Goal: Task Accomplishment & Management: Manage account settings

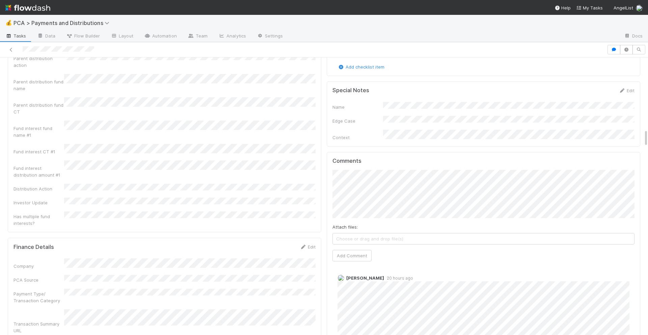
scroll to position [1108, 0]
click at [341, 249] on button "Add Comment" at bounding box center [352, 254] width 39 height 11
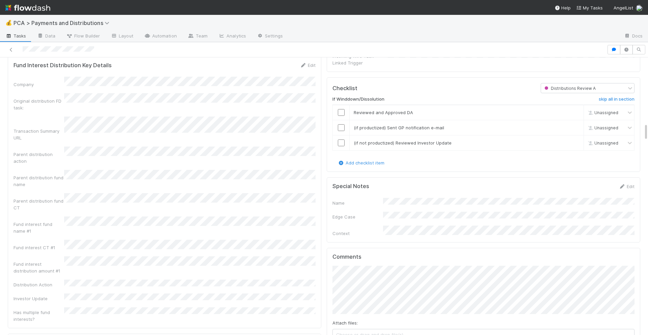
scroll to position [1000, 0]
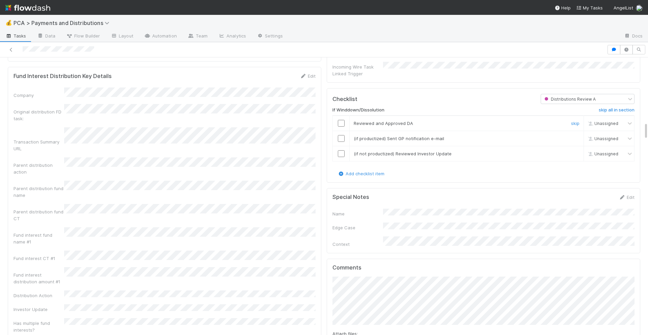
click at [341, 120] on input "checkbox" at bounding box center [341, 123] width 7 height 7
click at [341, 135] on input "checkbox" at bounding box center [341, 138] width 7 height 7
click at [341, 150] on input "checkbox" at bounding box center [341, 153] width 7 height 7
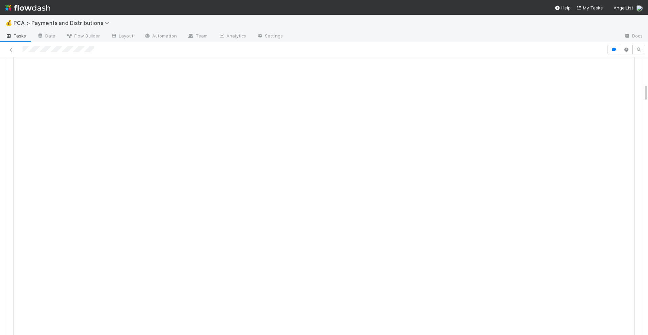
scroll to position [0, 0]
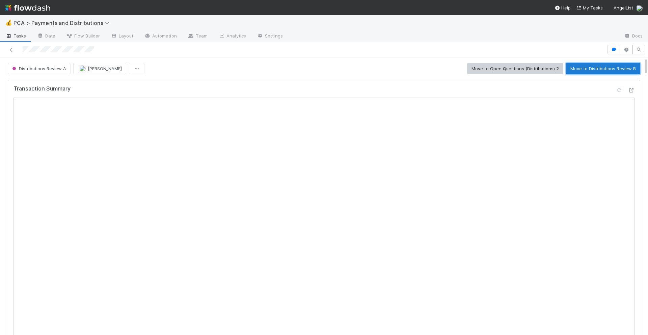
click at [591, 70] on button "Move to Distributions Review B" at bounding box center [603, 68] width 74 height 11
click at [523, 72] on button "Move to Distributions Execution" at bounding box center [504, 68] width 75 height 11
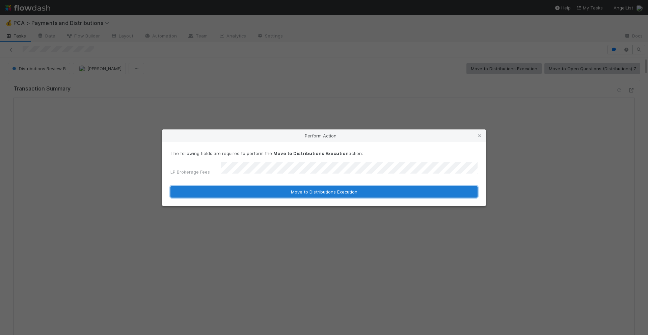
click at [325, 194] on button "Move to Distributions Execution" at bounding box center [323, 191] width 307 height 11
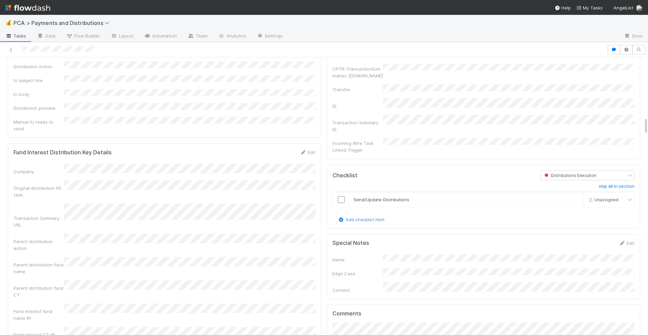
scroll to position [921, 0]
click at [342, 199] on input "checkbox" at bounding box center [341, 202] width 7 height 7
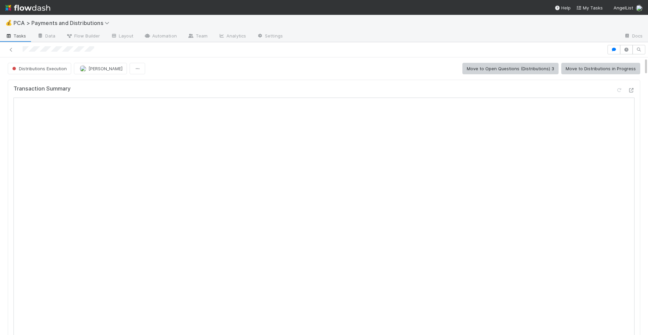
scroll to position [373, 0]
click at [579, 71] on button "Move to Distributions in Progress" at bounding box center [600, 68] width 79 height 11
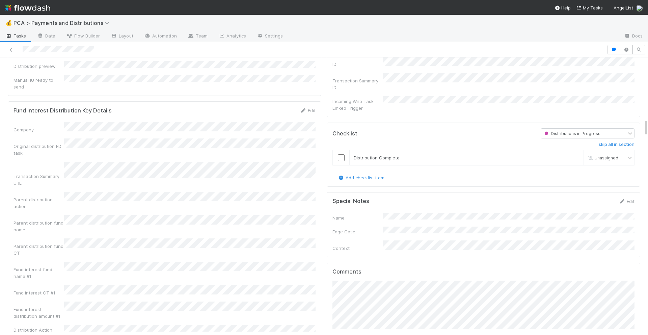
scroll to position [968, 0]
click at [341, 152] on input "checkbox" at bounding box center [341, 155] width 7 height 7
click at [343, 152] on input "checkbox" at bounding box center [341, 155] width 7 height 7
checkbox input "true"
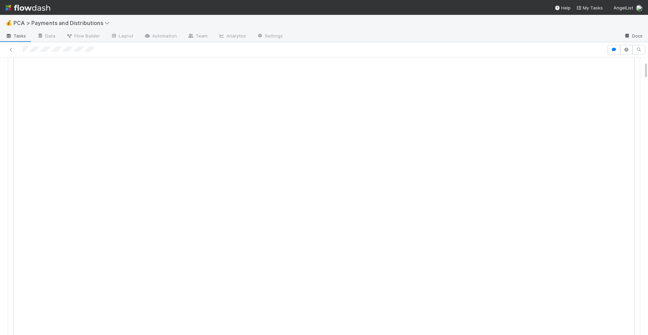
scroll to position [0, 0]
click at [608, 72] on button "Move to Update CT" at bounding box center [615, 68] width 51 height 11
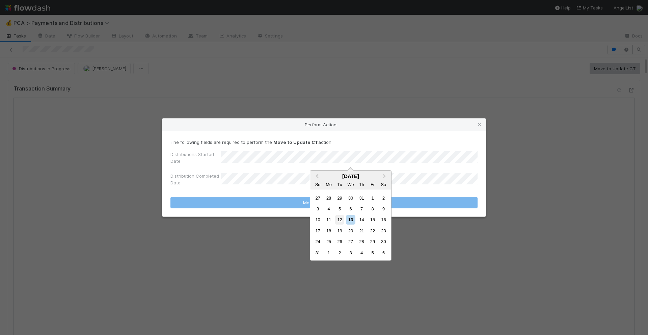
click at [342, 217] on div "12" at bounding box center [339, 219] width 9 height 9
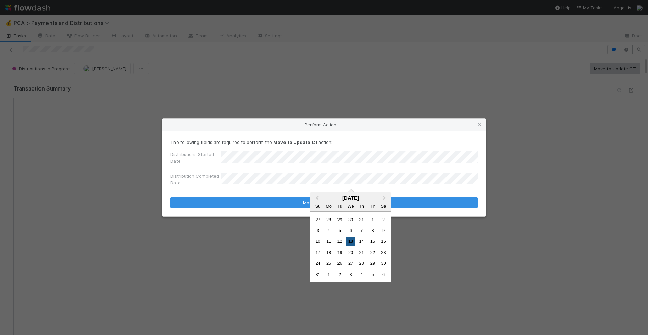
click at [349, 245] on div "13" at bounding box center [350, 241] width 9 height 9
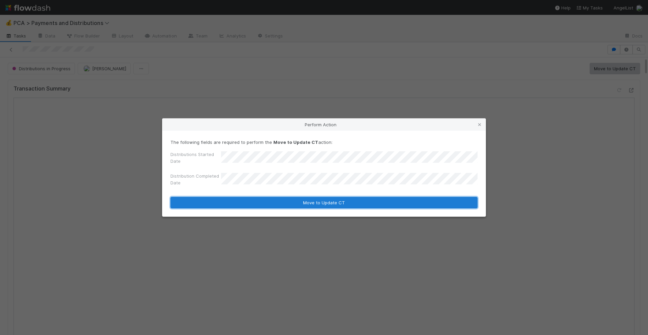
click at [352, 201] on button "Move to Update CT" at bounding box center [323, 202] width 307 height 11
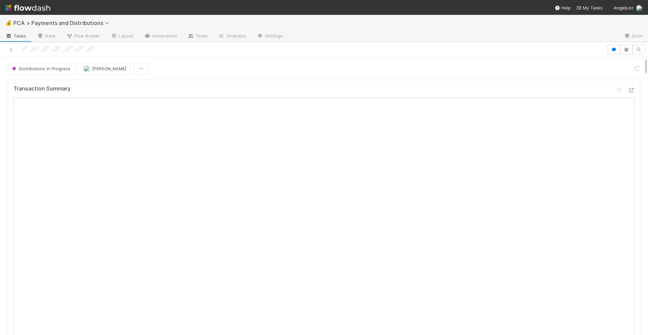
scroll to position [351, 0]
click at [602, 72] on button "Move to Completed" at bounding box center [615, 68] width 51 height 11
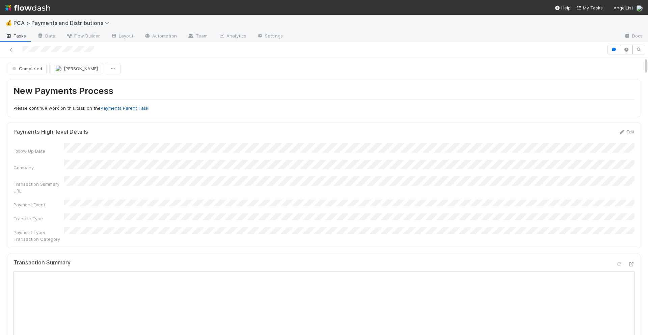
scroll to position [334, 0]
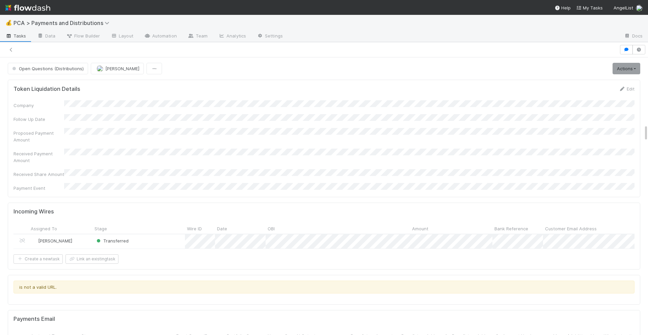
scroll to position [767, 0]
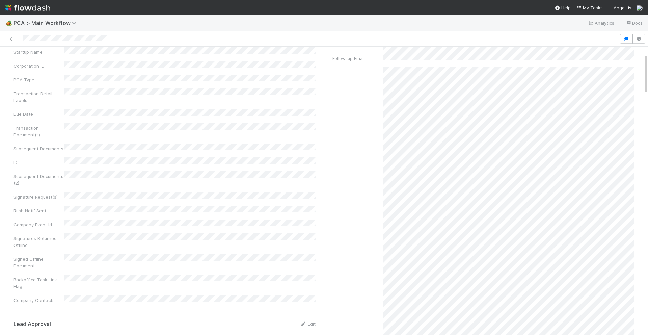
scroll to position [35, 0]
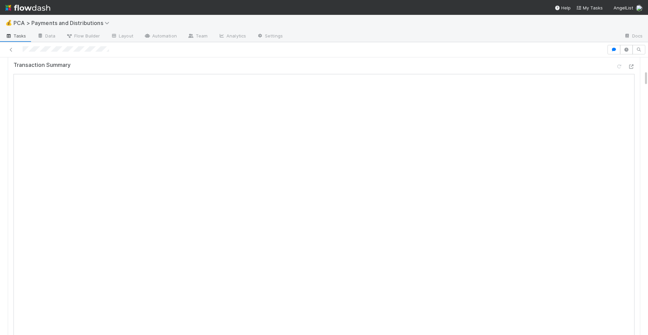
scroll to position [229, 0]
click at [632, 66] on icon at bounding box center [631, 64] width 7 height 4
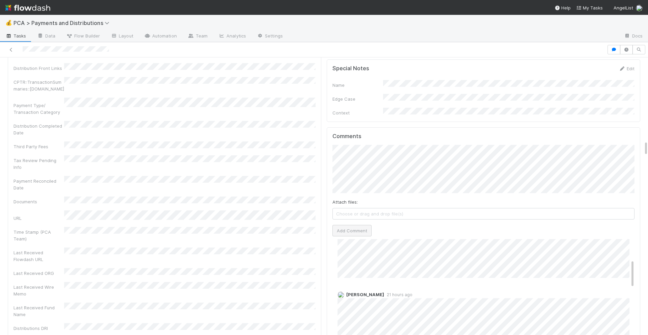
scroll to position [0, 0]
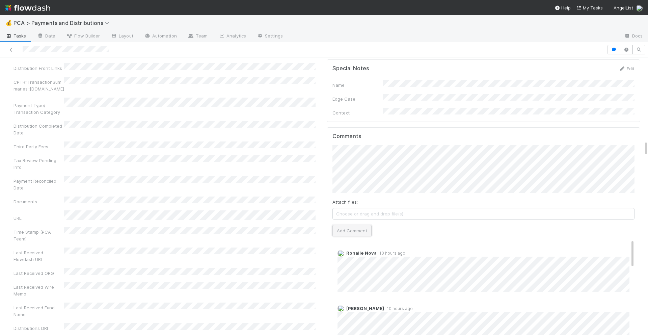
click at [361, 225] on button "Add Comment" at bounding box center [352, 230] width 39 height 11
click at [345, 257] on link "Edit" at bounding box center [347, 259] width 8 height 5
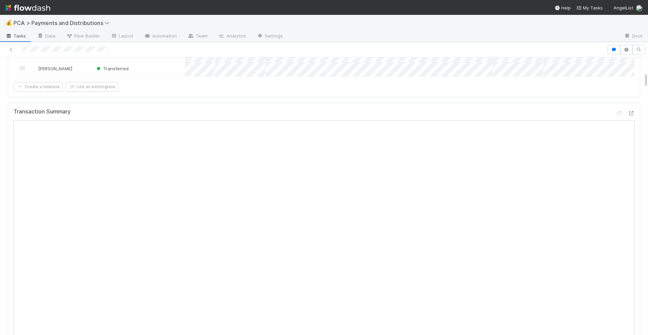
scroll to position [0, 0]
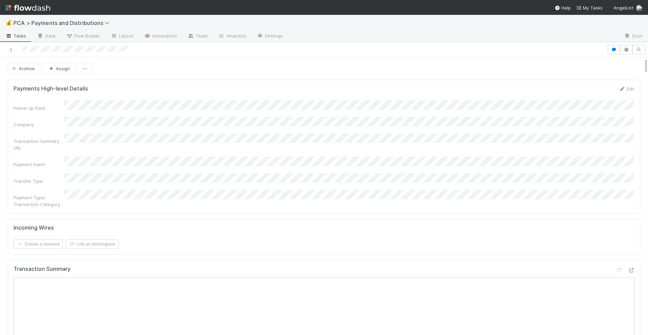
scroll to position [11, 0]
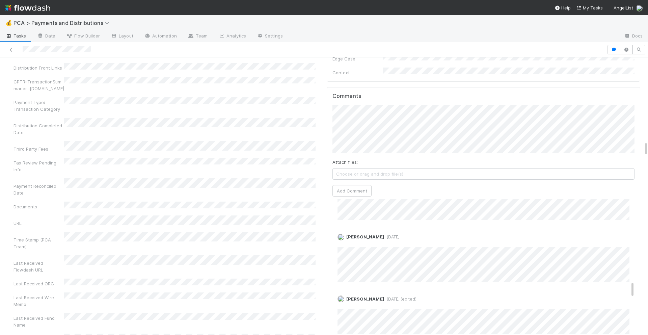
scroll to position [657, 0]
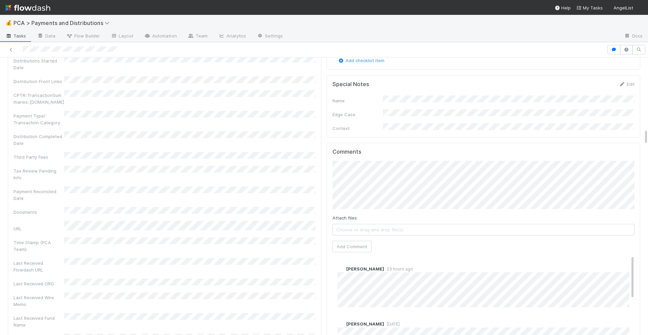
scroll to position [1231, 0]
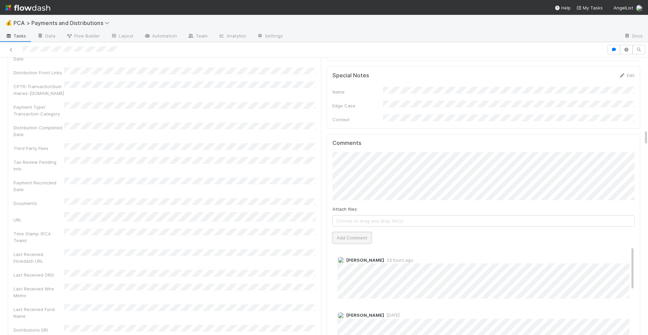
click at [364, 232] on button "Add Comment" at bounding box center [352, 237] width 39 height 11
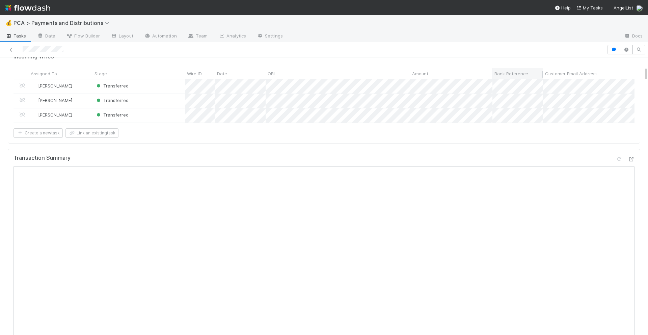
scroll to position [180, 0]
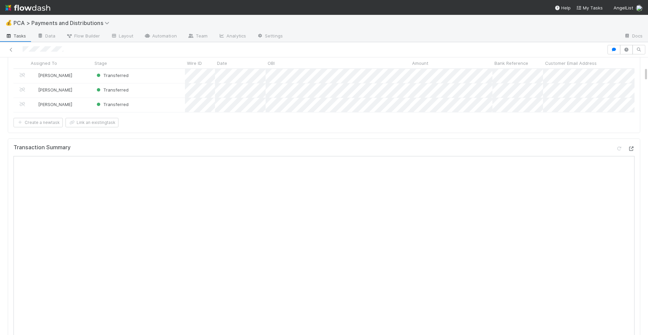
click at [632, 148] on icon at bounding box center [631, 149] width 7 height 4
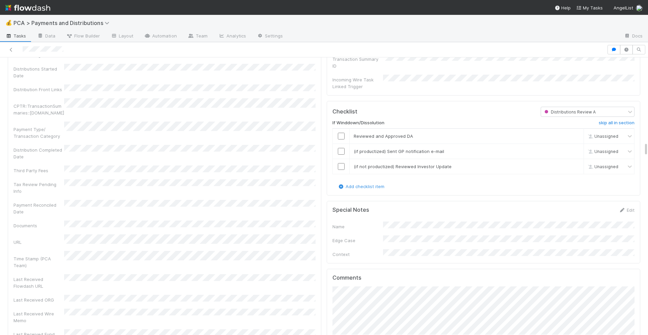
scroll to position [1554, 0]
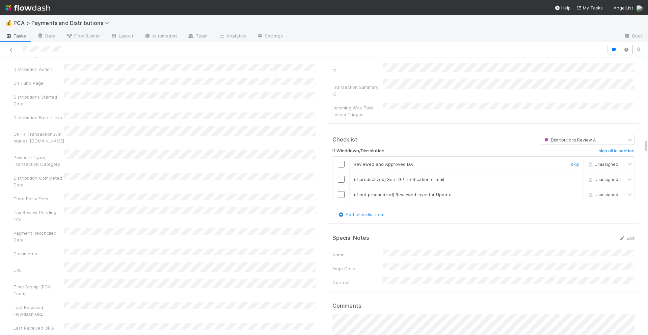
click at [340, 161] on input "checkbox" at bounding box center [341, 164] width 7 height 7
click at [341, 176] on input "checkbox" at bounding box center [341, 179] width 7 height 7
click at [341, 191] on input "checkbox" at bounding box center [341, 194] width 7 height 7
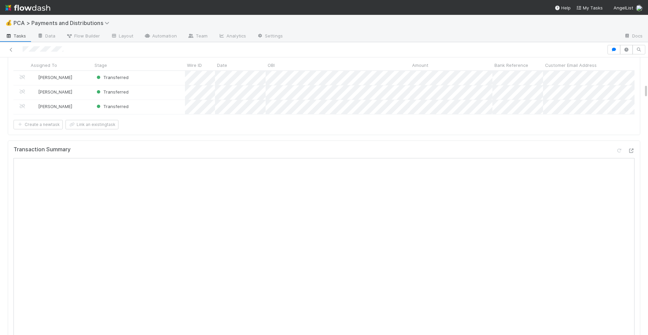
scroll to position [0, 0]
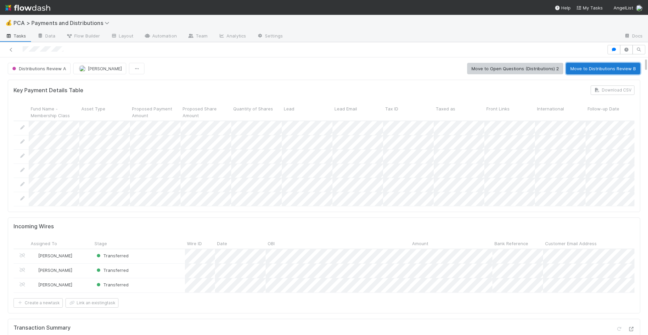
click at [599, 68] on button "Move to Distributions Review B" at bounding box center [603, 68] width 74 height 11
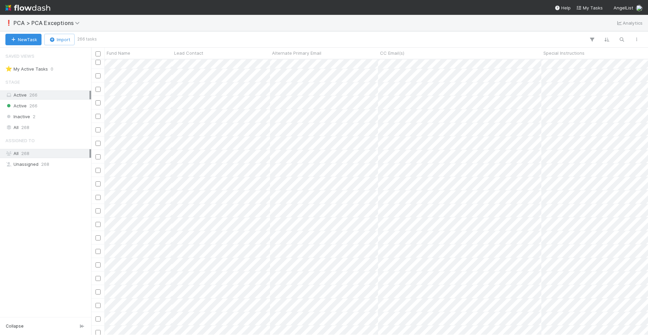
scroll to position [275, 557]
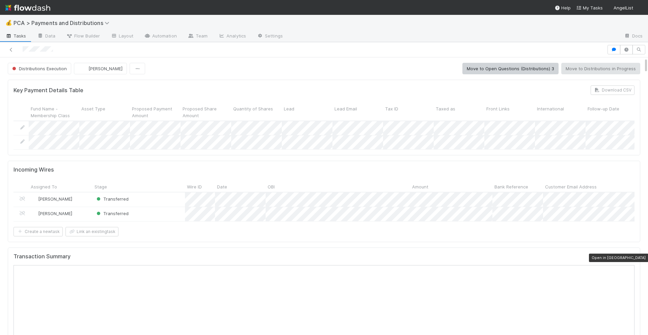
click at [630, 260] on div at bounding box center [631, 257] width 7 height 7
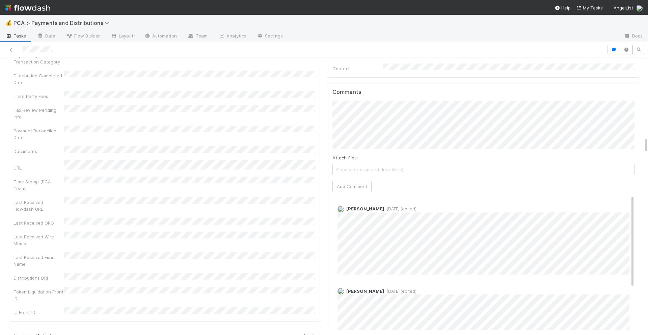
scroll to position [1392, 0]
click at [362, 181] on button "Add Comment" at bounding box center [352, 186] width 39 height 11
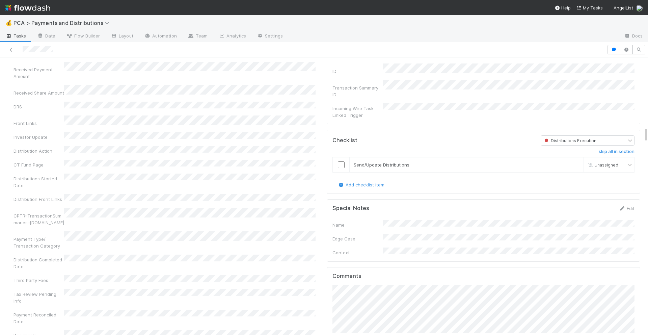
scroll to position [1191, 0]
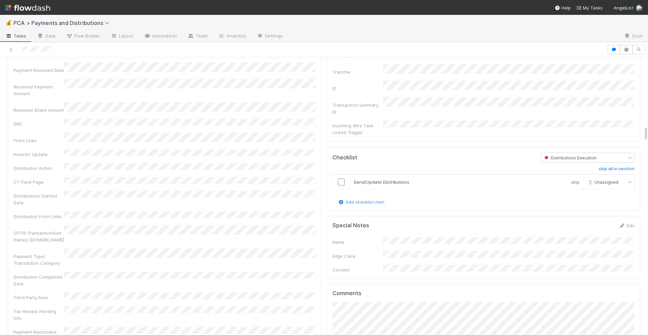
click at [343, 179] on input "checkbox" at bounding box center [341, 182] width 7 height 7
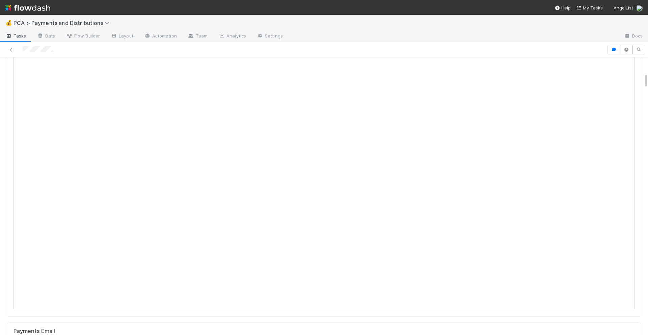
scroll to position [0, 0]
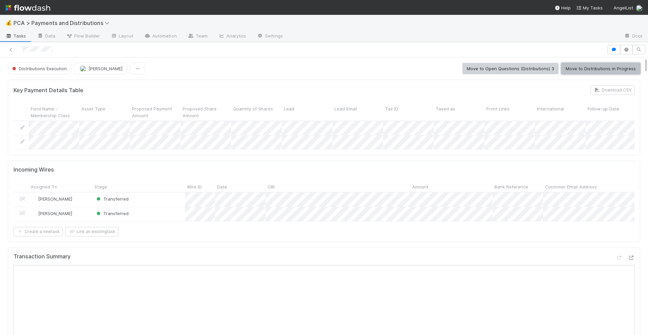
click at [586, 66] on button "Move to Distributions in Progress" at bounding box center [600, 68] width 79 height 11
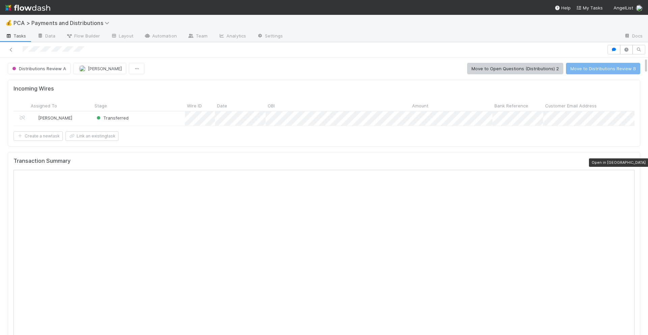
click at [630, 162] on icon at bounding box center [631, 162] width 7 height 4
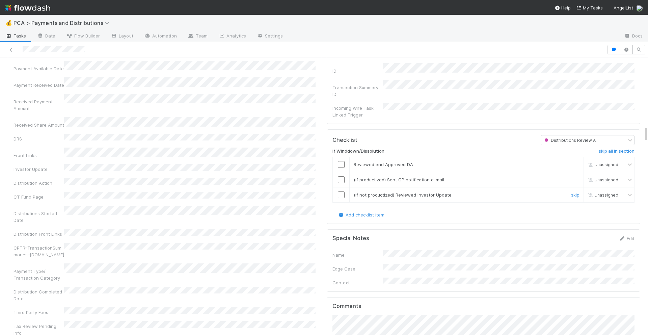
scroll to position [1121, 0]
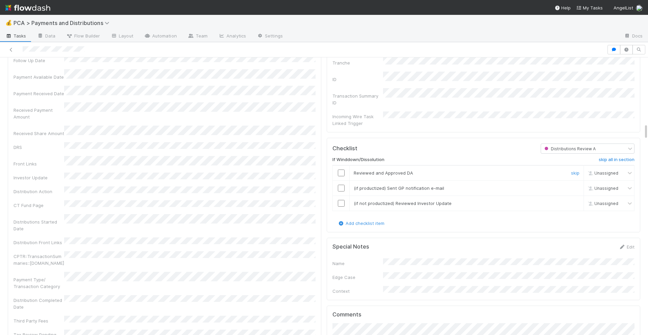
click at [341, 169] on input "checkbox" at bounding box center [341, 172] width 7 height 7
click at [341, 185] on input "checkbox" at bounding box center [341, 188] width 7 height 7
click at [341, 200] on input "checkbox" at bounding box center [341, 203] width 7 height 7
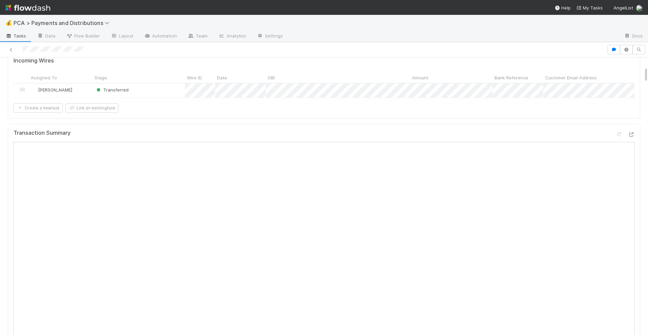
scroll to position [0, 0]
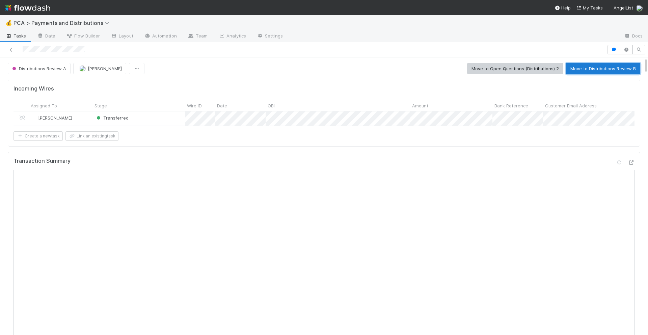
click at [580, 72] on button "Move to Distributions Review B" at bounding box center [603, 68] width 74 height 11
click at [633, 161] on icon at bounding box center [631, 162] width 7 height 4
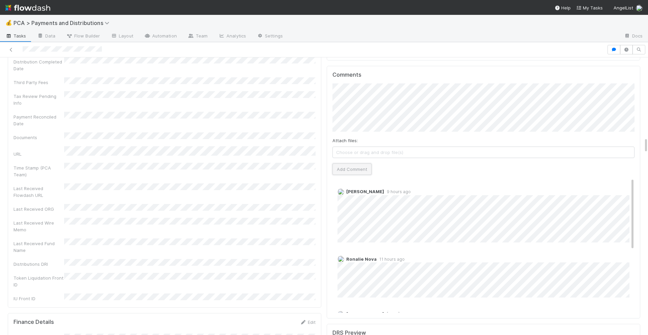
click at [344, 163] on button "Add Comment" at bounding box center [352, 168] width 39 height 11
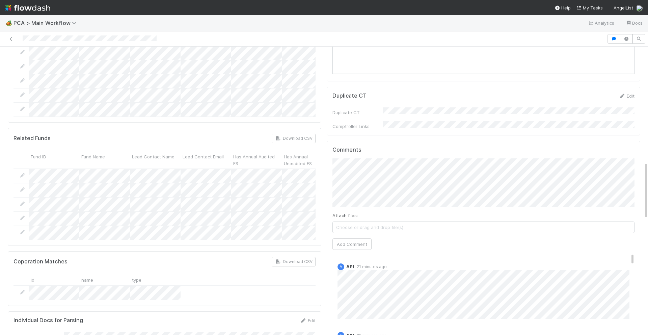
scroll to position [550, 0]
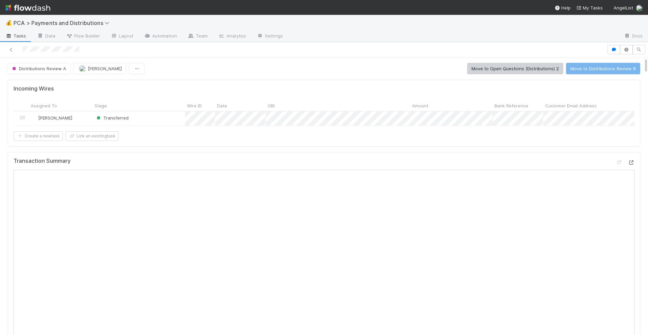
click at [632, 162] on icon at bounding box center [631, 162] width 7 height 4
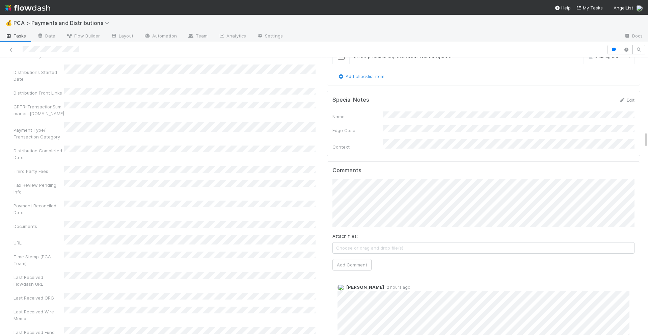
scroll to position [1245, 0]
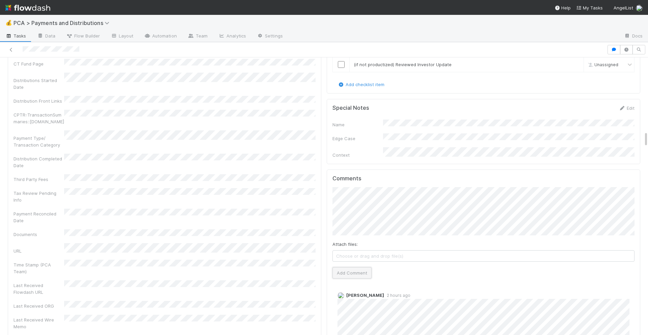
click at [354, 267] on button "Add Comment" at bounding box center [352, 272] width 39 height 11
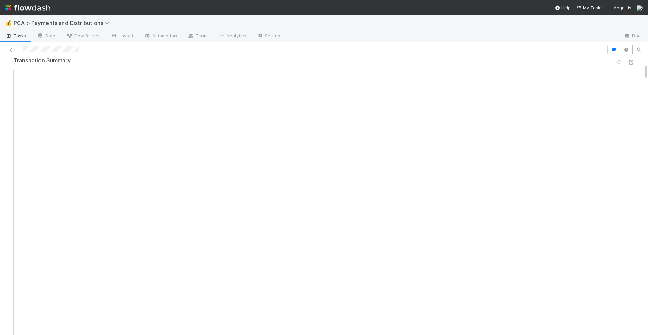
scroll to position [0, 0]
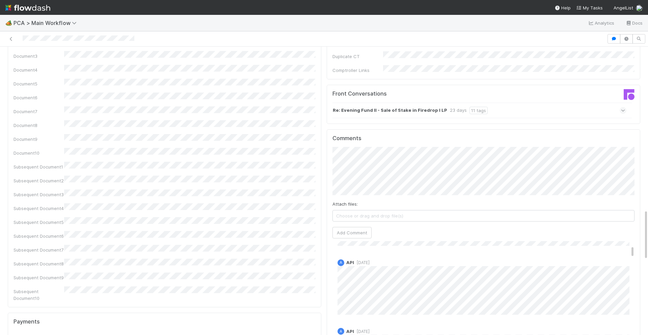
scroll to position [48, 0]
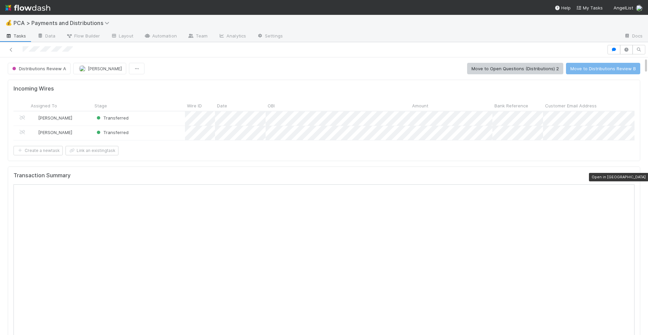
click at [632, 178] on icon at bounding box center [631, 177] width 7 height 4
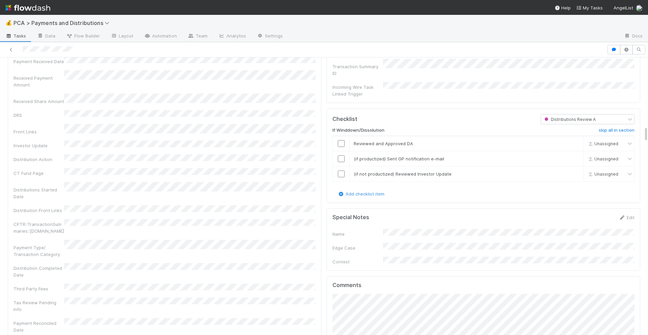
scroll to position [1174, 0]
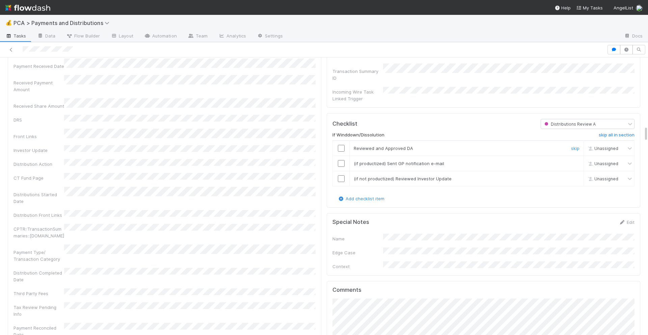
click at [341, 145] on input "checkbox" at bounding box center [341, 148] width 7 height 7
click at [341, 160] on input "checkbox" at bounding box center [341, 163] width 7 height 7
click at [341, 175] on input "checkbox" at bounding box center [341, 178] width 7 height 7
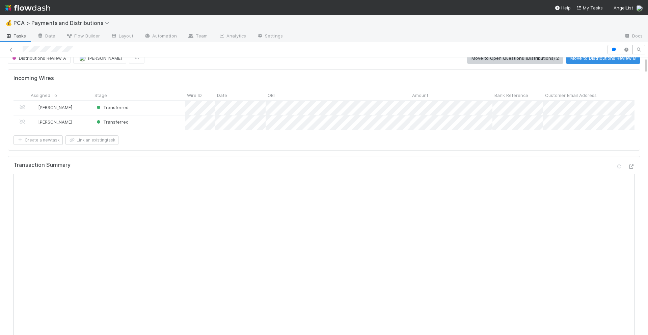
scroll to position [0, 0]
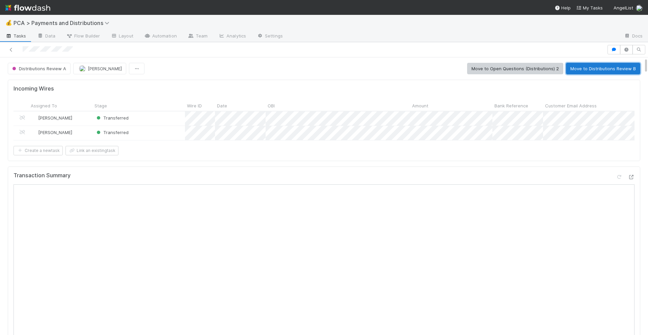
click at [589, 68] on button "Move to Distributions Review B" at bounding box center [603, 68] width 74 height 11
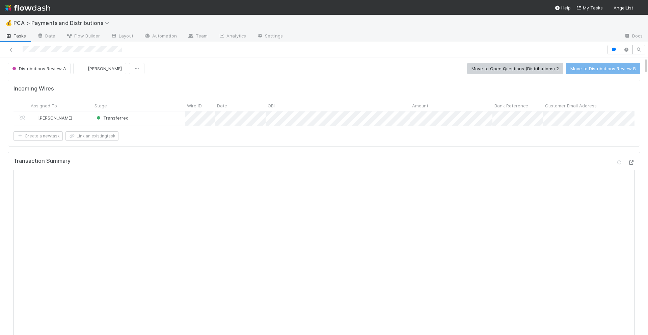
click at [629, 163] on icon at bounding box center [631, 162] width 7 height 4
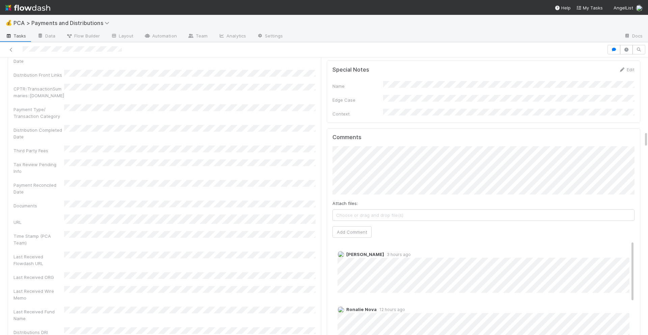
scroll to position [1244, 0]
click at [364, 225] on button "Add Comment" at bounding box center [352, 230] width 39 height 11
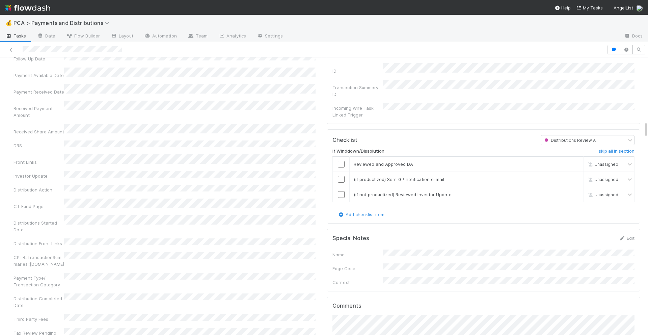
scroll to position [1043, 0]
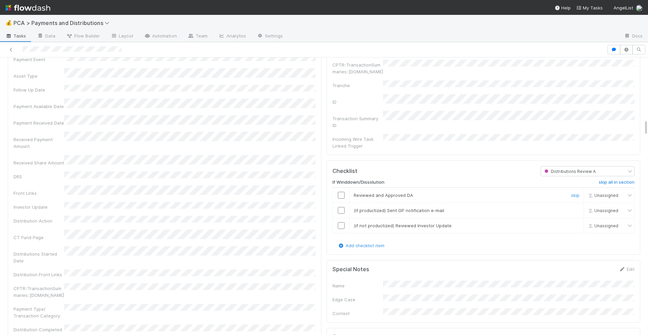
click at [342, 192] on input "checkbox" at bounding box center [341, 195] width 7 height 7
click at [343, 207] on input "checkbox" at bounding box center [341, 210] width 7 height 7
click at [342, 222] on input "checkbox" at bounding box center [341, 225] width 7 height 7
click at [343, 207] on input "checkbox" at bounding box center [341, 210] width 7 height 7
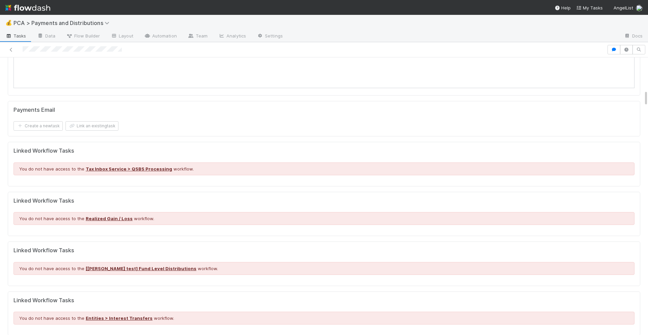
scroll to position [0, 0]
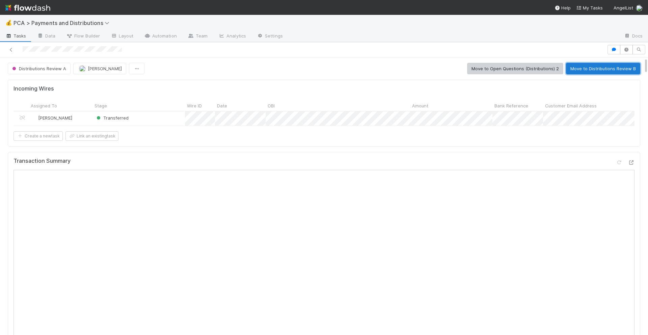
click at [598, 65] on button "Move to Distributions Review B" at bounding box center [603, 68] width 74 height 11
click at [515, 70] on button "Move to Distributions Execution" at bounding box center [504, 68] width 75 height 11
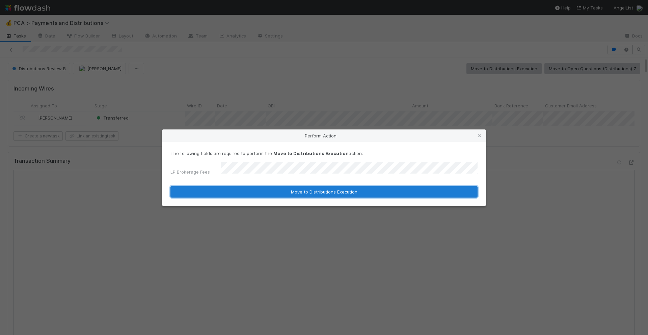
click at [309, 187] on button "Move to Distributions Execution" at bounding box center [323, 191] width 307 height 11
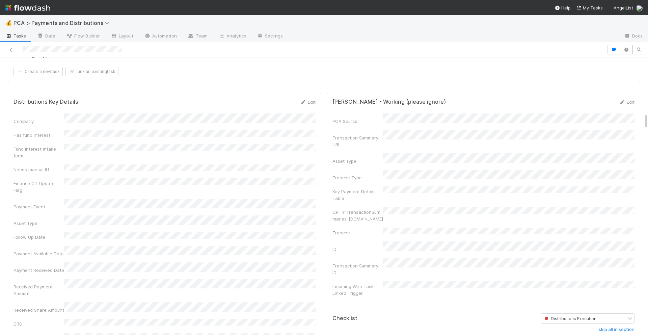
scroll to position [974, 0]
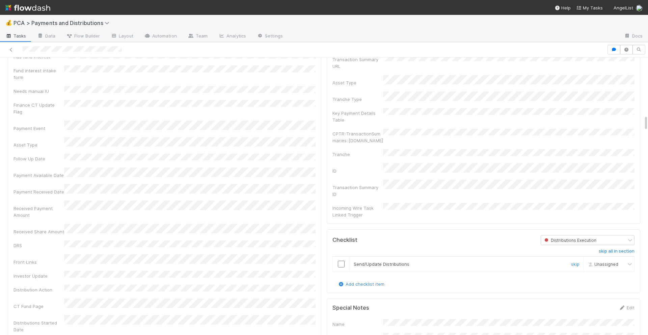
click at [341, 261] on input "checkbox" at bounding box center [341, 264] width 7 height 7
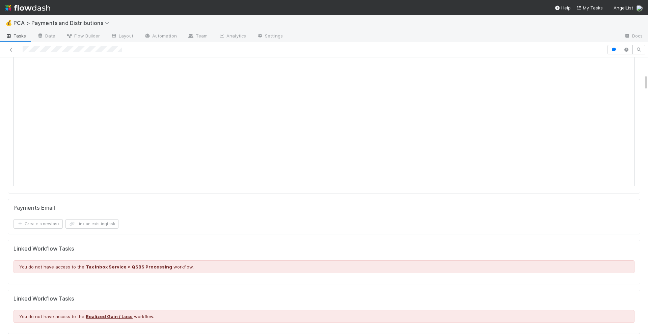
scroll to position [0, 0]
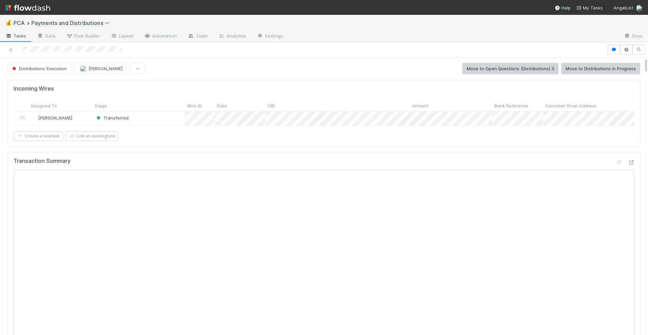
click at [579, 65] on button "Move to Distributions in Progress" at bounding box center [600, 68] width 79 height 11
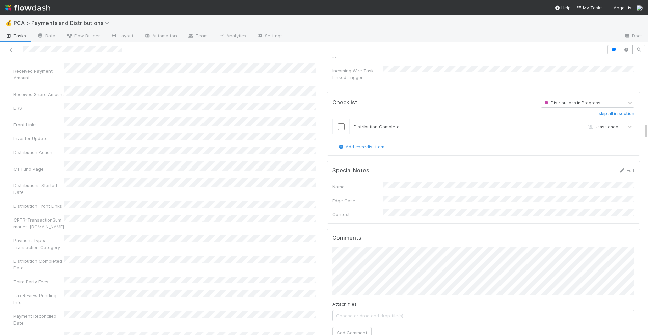
scroll to position [1097, 0]
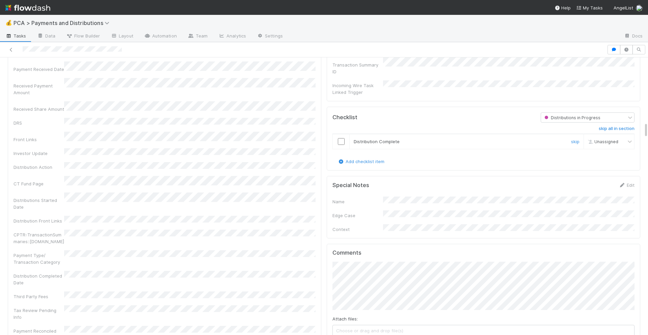
click at [341, 138] on input "checkbox" at bounding box center [341, 141] width 7 height 7
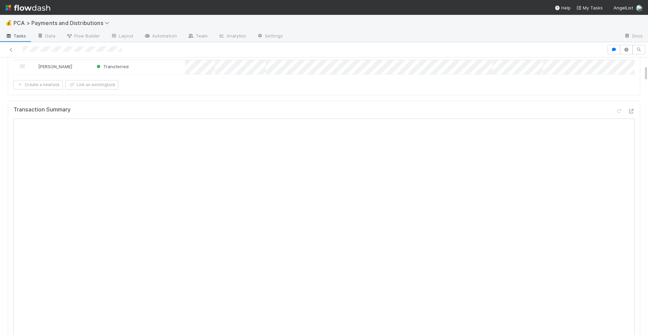
scroll to position [0, 0]
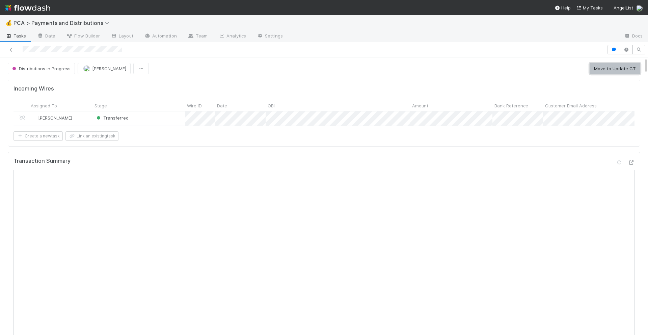
click at [609, 67] on button "Move to Update CT" at bounding box center [615, 68] width 51 height 11
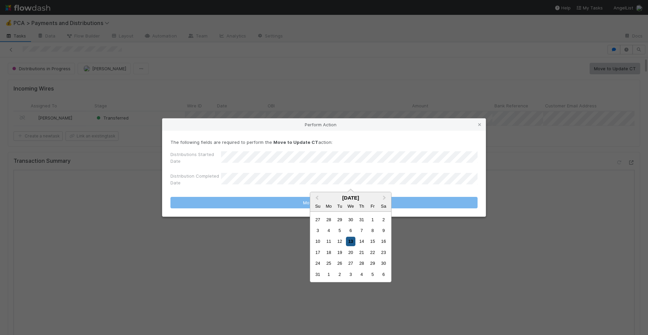
click at [352, 243] on div "13" at bounding box center [350, 241] width 9 height 9
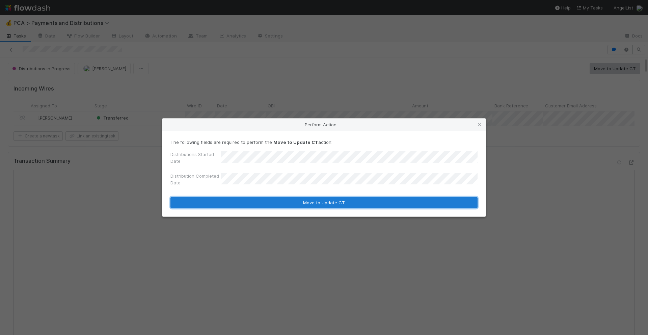
click at [327, 206] on button "Move to Update CT" at bounding box center [323, 202] width 307 height 11
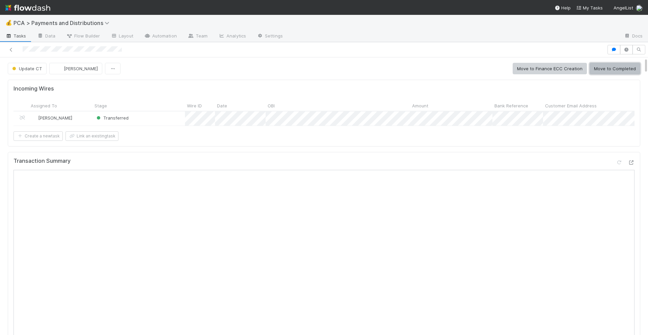
click at [611, 68] on button "Move to Completed" at bounding box center [615, 68] width 51 height 11
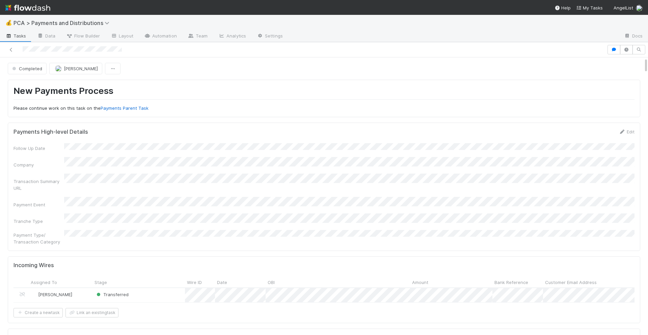
scroll to position [309, 0]
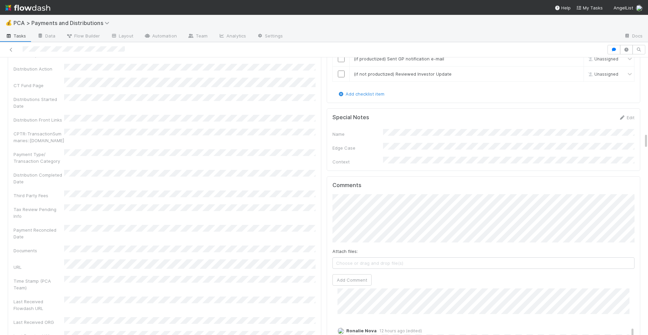
scroll to position [1294, 0]
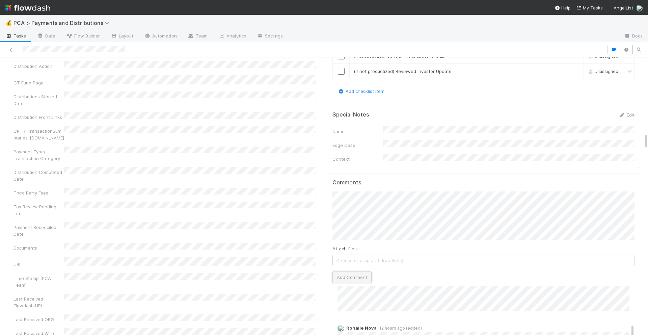
click at [363, 271] on button "Add Comment" at bounding box center [352, 276] width 39 height 11
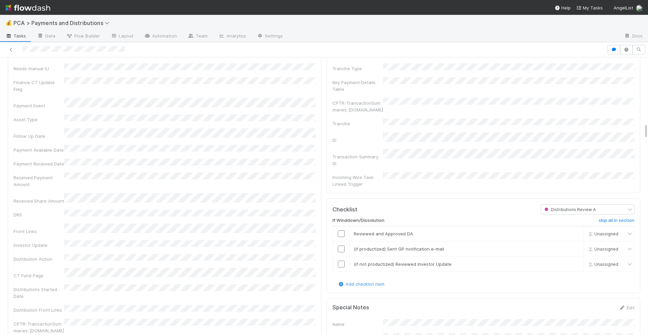
scroll to position [1096, 0]
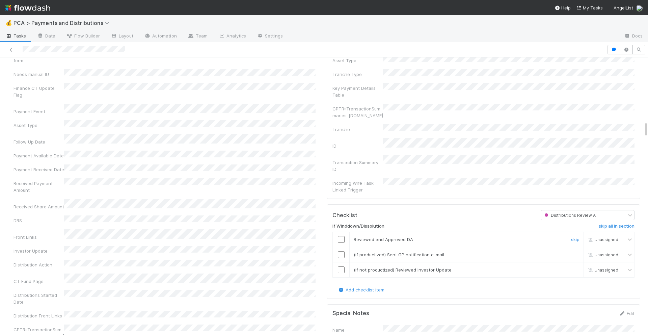
click at [344, 236] on input "checkbox" at bounding box center [341, 239] width 7 height 7
click at [342, 251] on input "checkbox" at bounding box center [341, 254] width 7 height 7
click at [340, 236] on input "checkbox" at bounding box center [341, 239] width 7 height 7
click at [343, 266] on input "checkbox" at bounding box center [341, 269] width 7 height 7
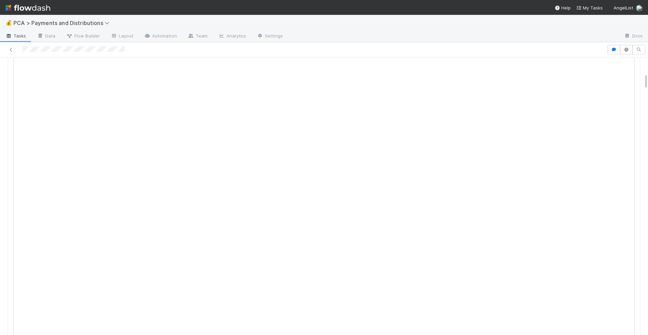
scroll to position [0, 0]
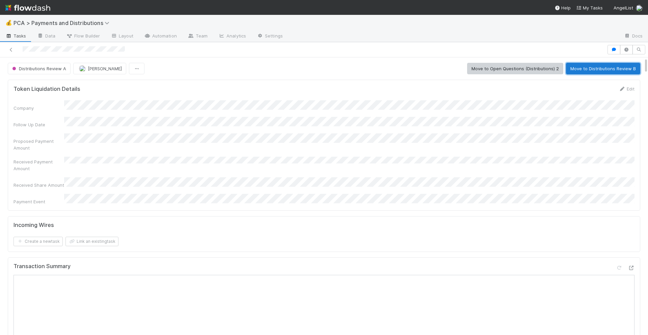
click at [602, 64] on button "Move to Distributions Review B" at bounding box center [603, 68] width 74 height 11
click at [487, 67] on button "Move to Distributions Execution" at bounding box center [504, 68] width 75 height 11
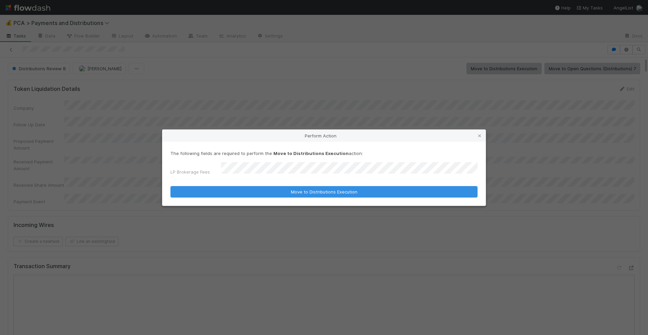
click at [313, 195] on div "The following fields are required to perform the Move to Distributions Executio…" at bounding box center [323, 174] width 323 height 64
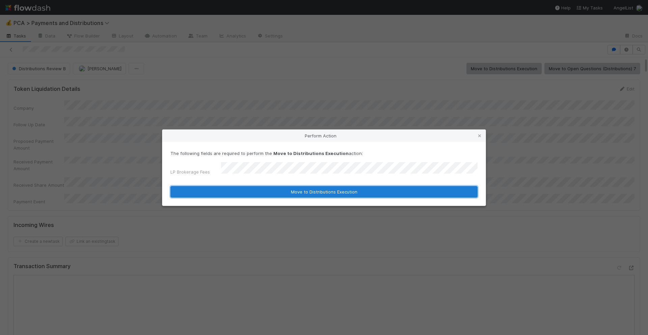
click at [312, 191] on button "Move to Distributions Execution" at bounding box center [323, 191] width 307 height 11
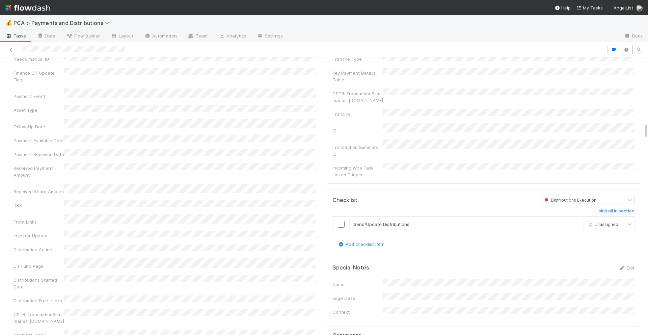
scroll to position [1126, 0]
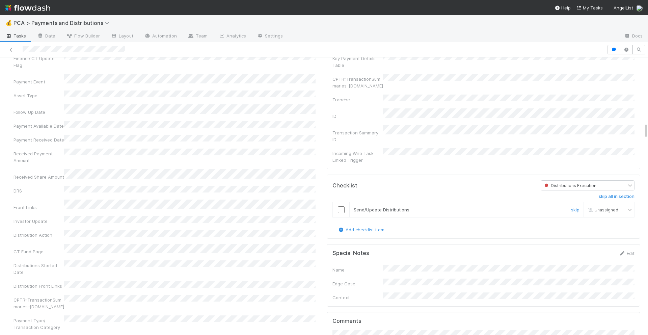
click at [341, 206] on input "checkbox" at bounding box center [341, 209] width 7 height 7
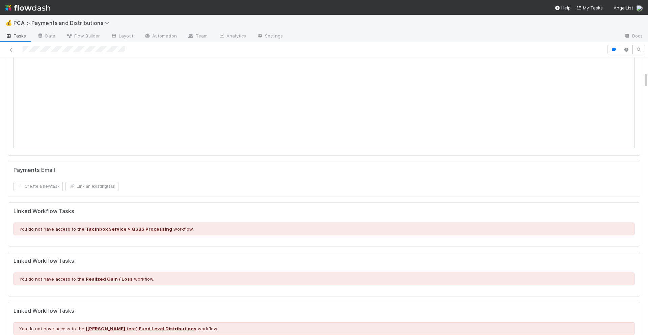
scroll to position [0, 0]
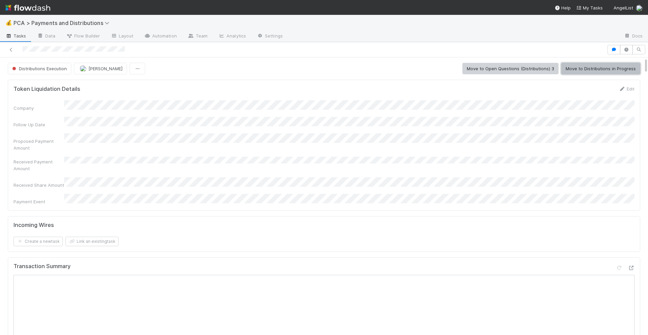
click at [589, 70] on button "Move to Distributions in Progress" at bounding box center [600, 68] width 79 height 11
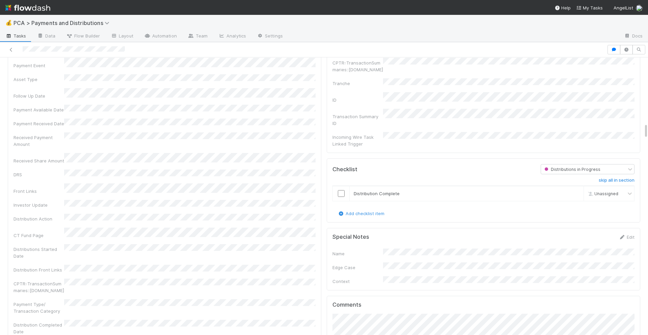
scroll to position [1134, 0]
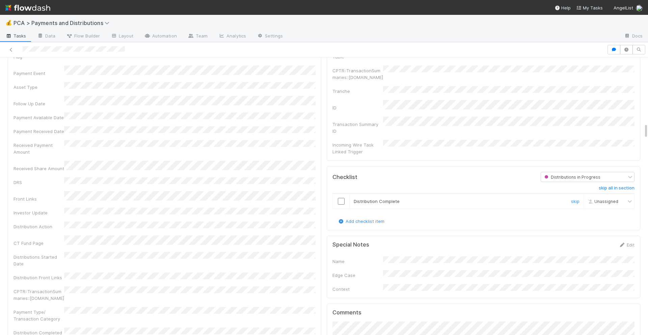
click at [343, 198] on input "checkbox" at bounding box center [341, 201] width 7 height 7
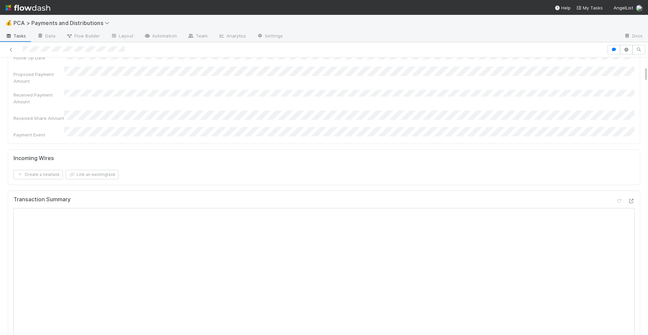
scroll to position [0, 0]
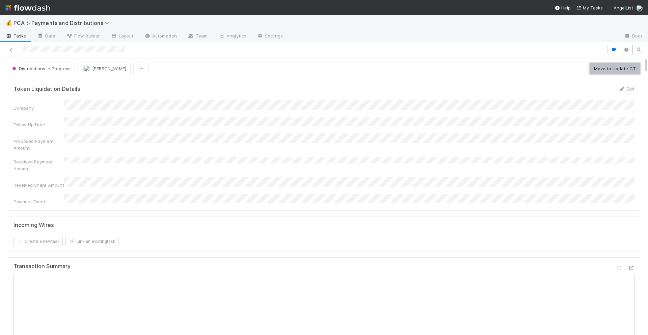
click at [606, 67] on button "Move to Update CT" at bounding box center [615, 68] width 51 height 11
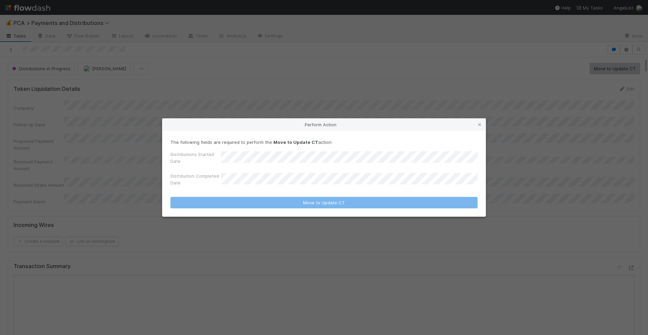
click at [371, 101] on div "Perform Action The following fields are required to perform the Move to Update …" at bounding box center [324, 167] width 648 height 335
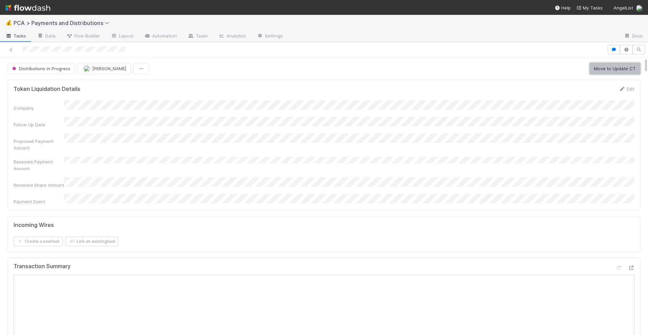
click at [616, 68] on button "Move to Update CT" at bounding box center [615, 68] width 51 height 11
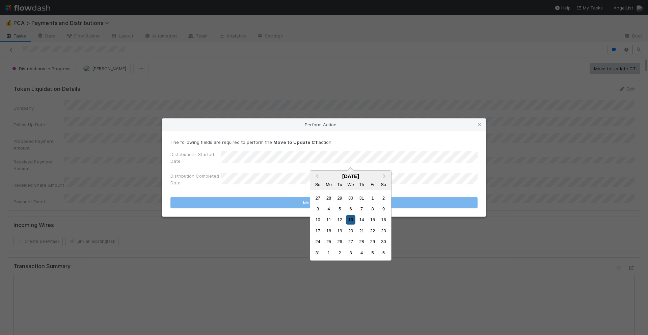
click at [349, 219] on div "13" at bounding box center [350, 219] width 9 height 9
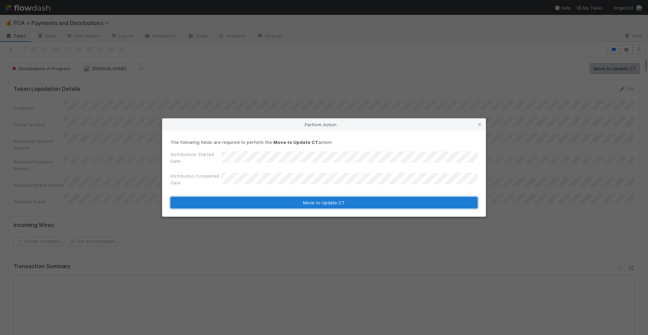
click at [346, 202] on button "Move to Update CT" at bounding box center [323, 202] width 307 height 11
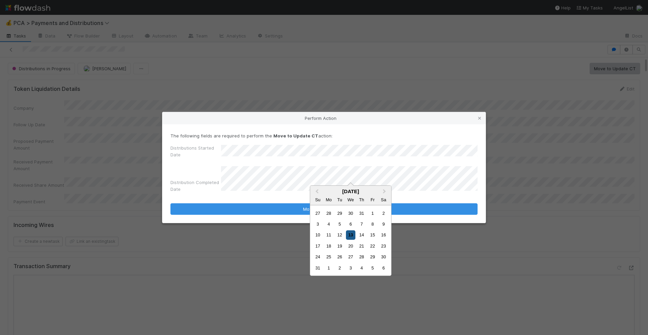
click at [351, 234] on div "13" at bounding box center [350, 234] width 9 height 9
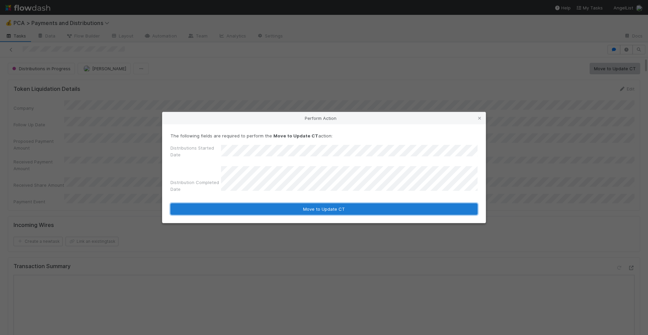
click at [360, 211] on button "Move to Update CT" at bounding box center [323, 208] width 307 height 11
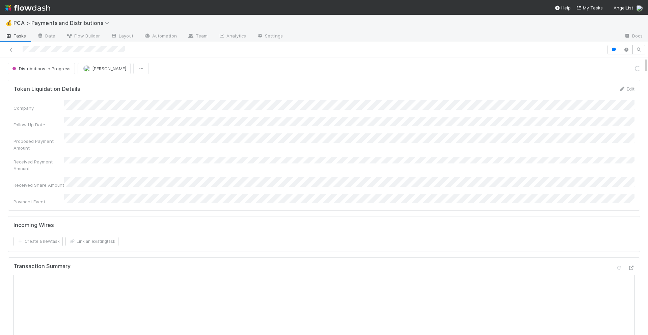
scroll to position [488, 0]
click at [605, 67] on button "Move to Completed" at bounding box center [615, 68] width 51 height 11
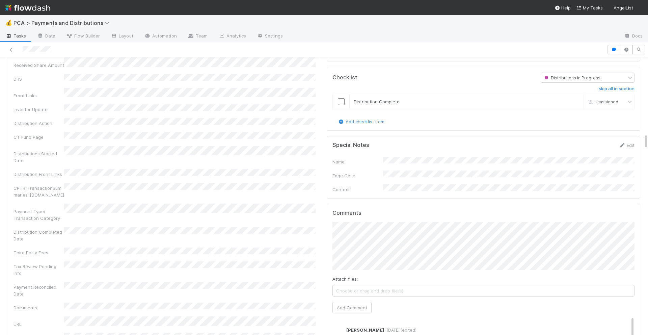
scroll to position [1404, 0]
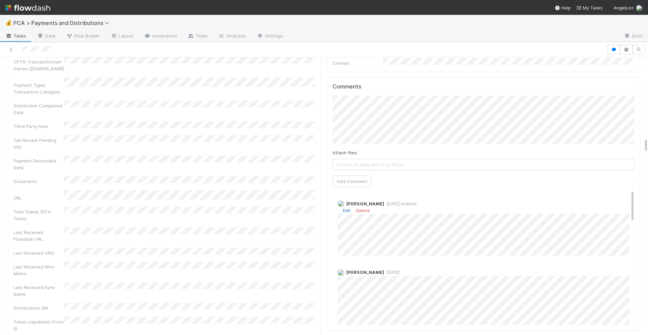
click at [346, 208] on link "Edit" at bounding box center [347, 210] width 8 height 5
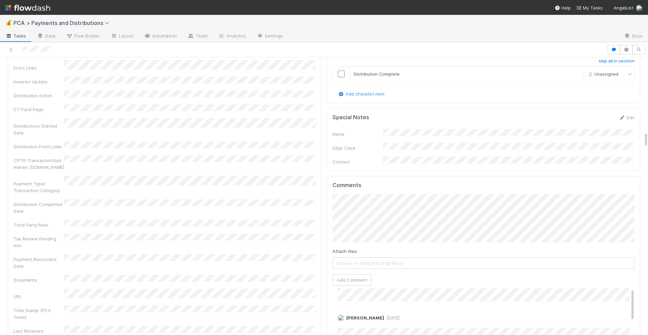
scroll to position [0, 0]
click at [347, 306] on link "Edit" at bounding box center [347, 308] width 8 height 5
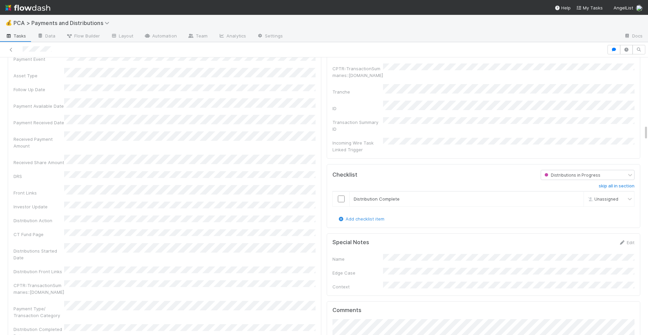
scroll to position [1152, 0]
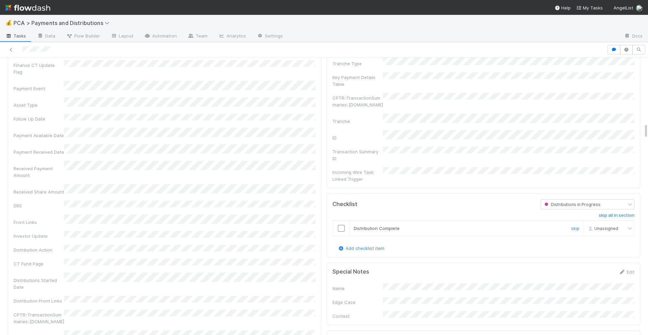
click at [341, 225] on input "checkbox" at bounding box center [341, 228] width 7 height 7
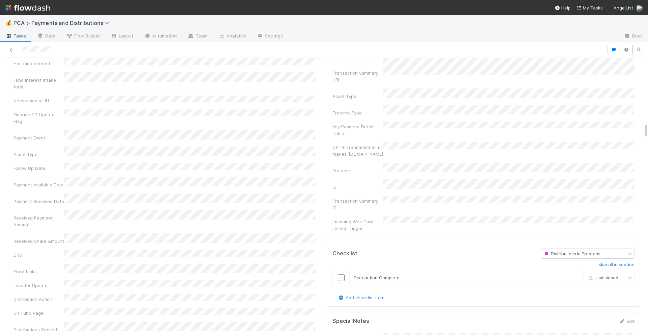
scroll to position [1149, 0]
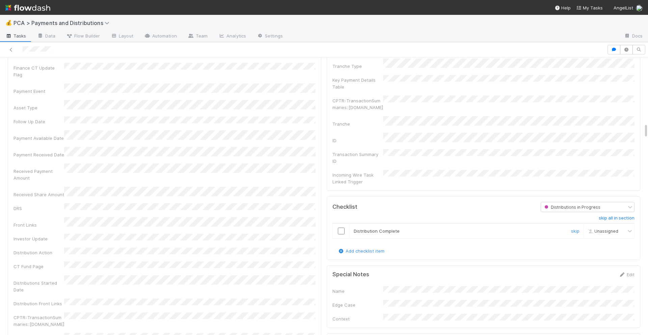
click at [343, 228] on input "checkbox" at bounding box center [341, 231] width 7 height 7
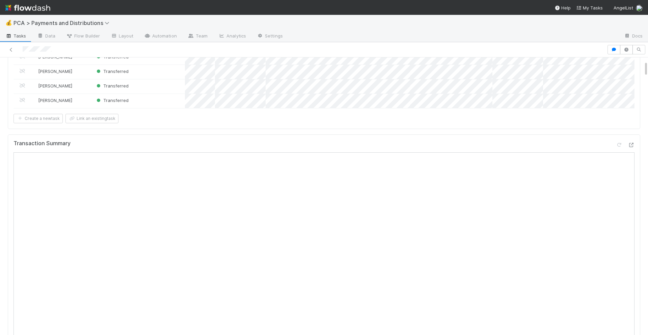
scroll to position [0, 0]
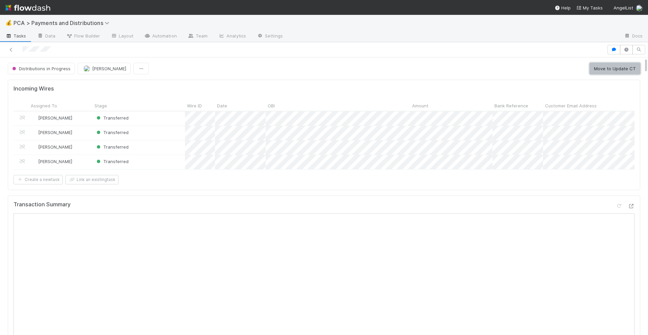
click at [606, 69] on button "Move to Update CT" at bounding box center [615, 68] width 51 height 11
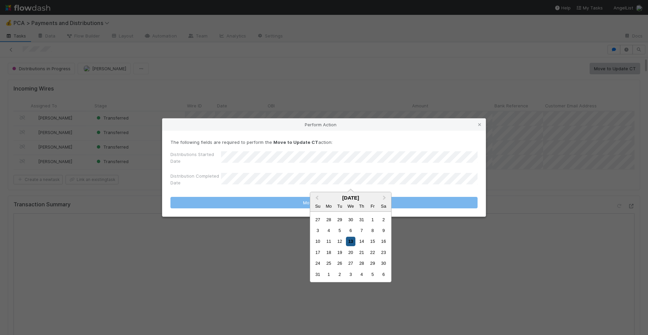
click at [348, 241] on div "13" at bounding box center [350, 241] width 9 height 9
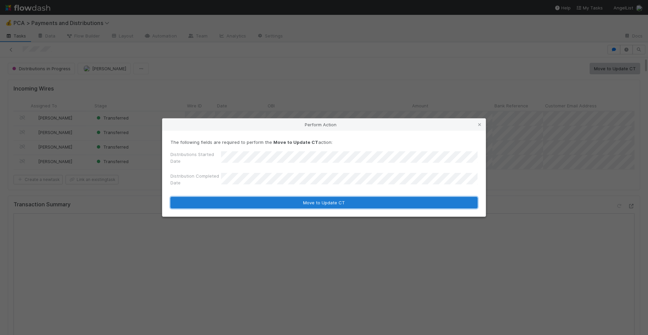
click at [308, 197] on button "Move to Update CT" at bounding box center [323, 202] width 307 height 11
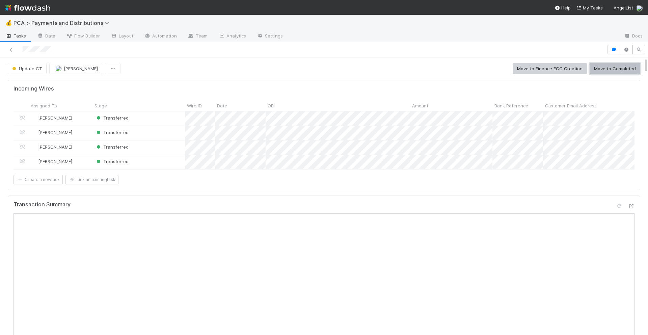
click at [603, 71] on button "Move to Completed" at bounding box center [615, 68] width 51 height 11
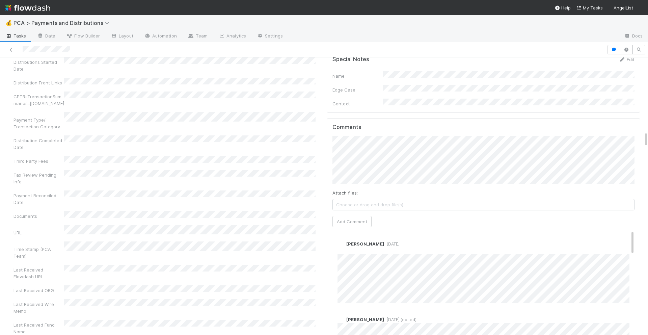
scroll to position [1278, 0]
click at [346, 248] on link "Edit" at bounding box center [347, 250] width 8 height 5
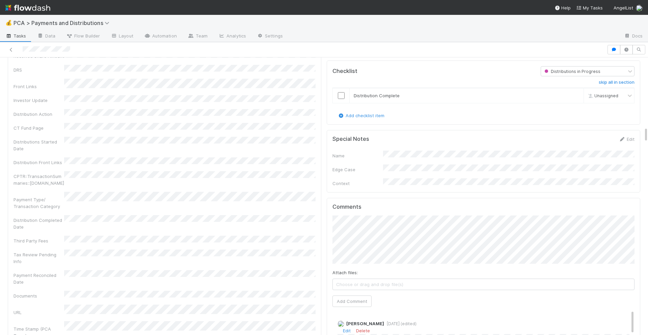
scroll to position [1190, 0]
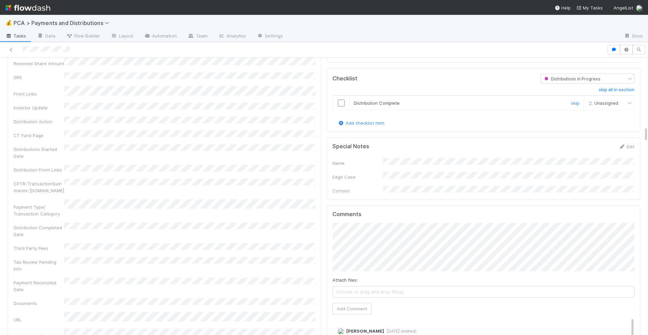
click at [340, 100] on input "checkbox" at bounding box center [341, 103] width 7 height 7
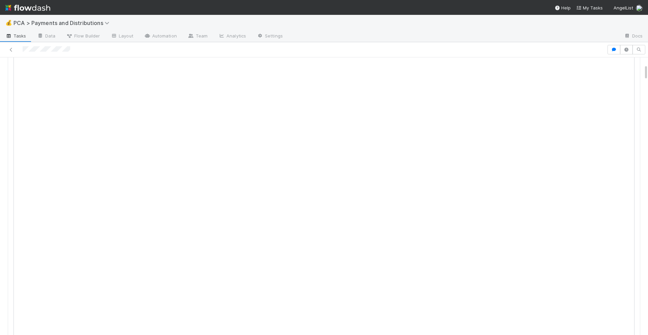
scroll to position [0, 0]
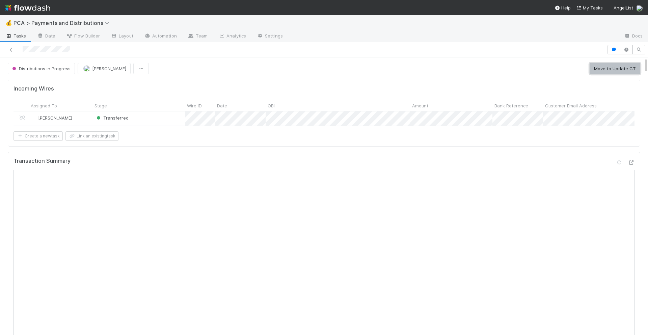
click at [607, 66] on button "Move to Update CT" at bounding box center [615, 68] width 51 height 11
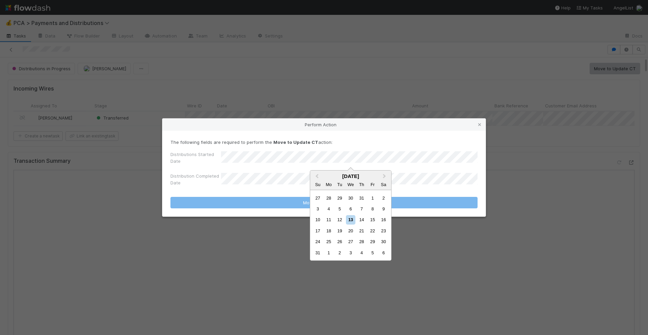
click at [444, 75] on div "Perform Action The following fields are required to perform the Move to Update …" at bounding box center [324, 167] width 648 height 335
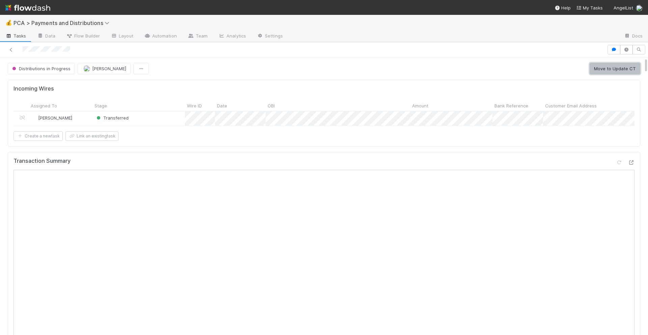
click at [603, 63] on button "Move to Update CT" at bounding box center [615, 68] width 51 height 11
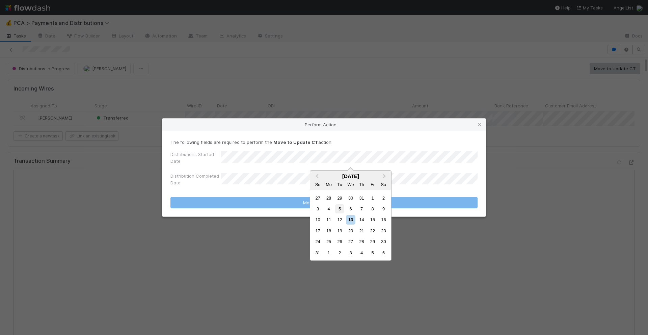
click at [337, 210] on div "5" at bounding box center [339, 208] width 9 height 9
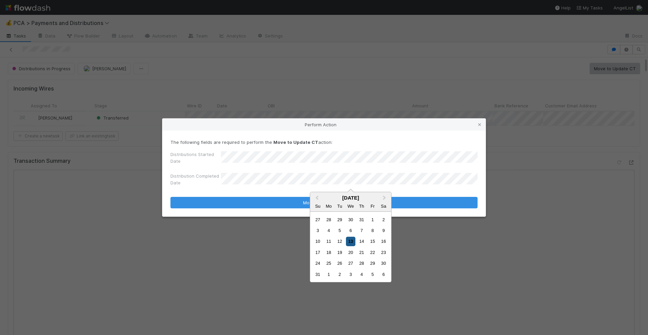
click at [353, 242] on div "13" at bounding box center [350, 241] width 9 height 9
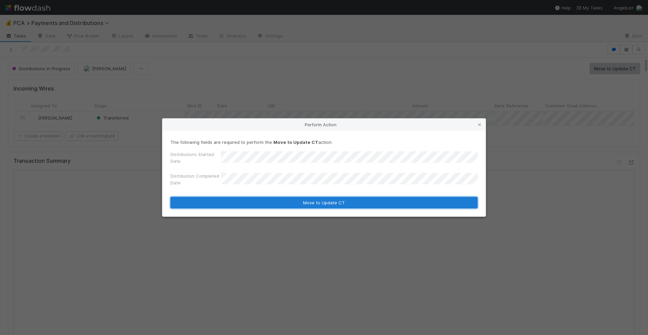
click at [347, 202] on button "Move to Update CT" at bounding box center [323, 202] width 307 height 11
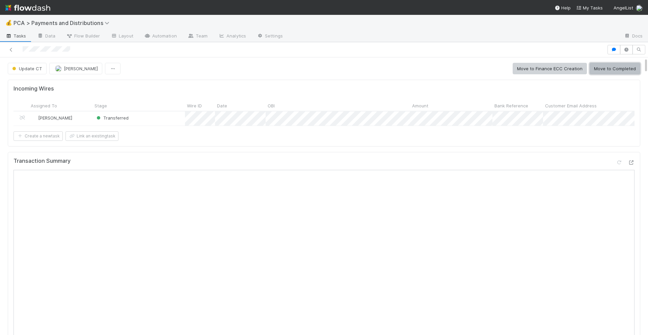
click at [597, 70] on button "Move to Completed" at bounding box center [615, 68] width 51 height 11
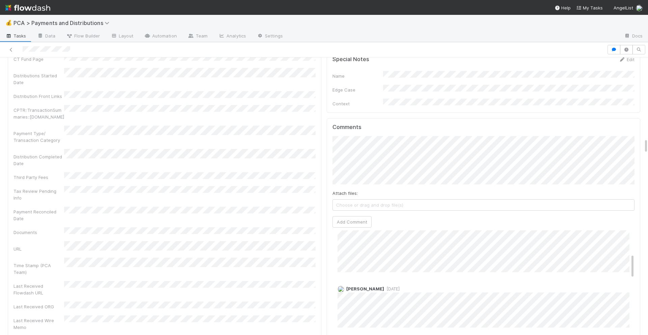
scroll to position [91, 0]
